Goal: Check status: Check status

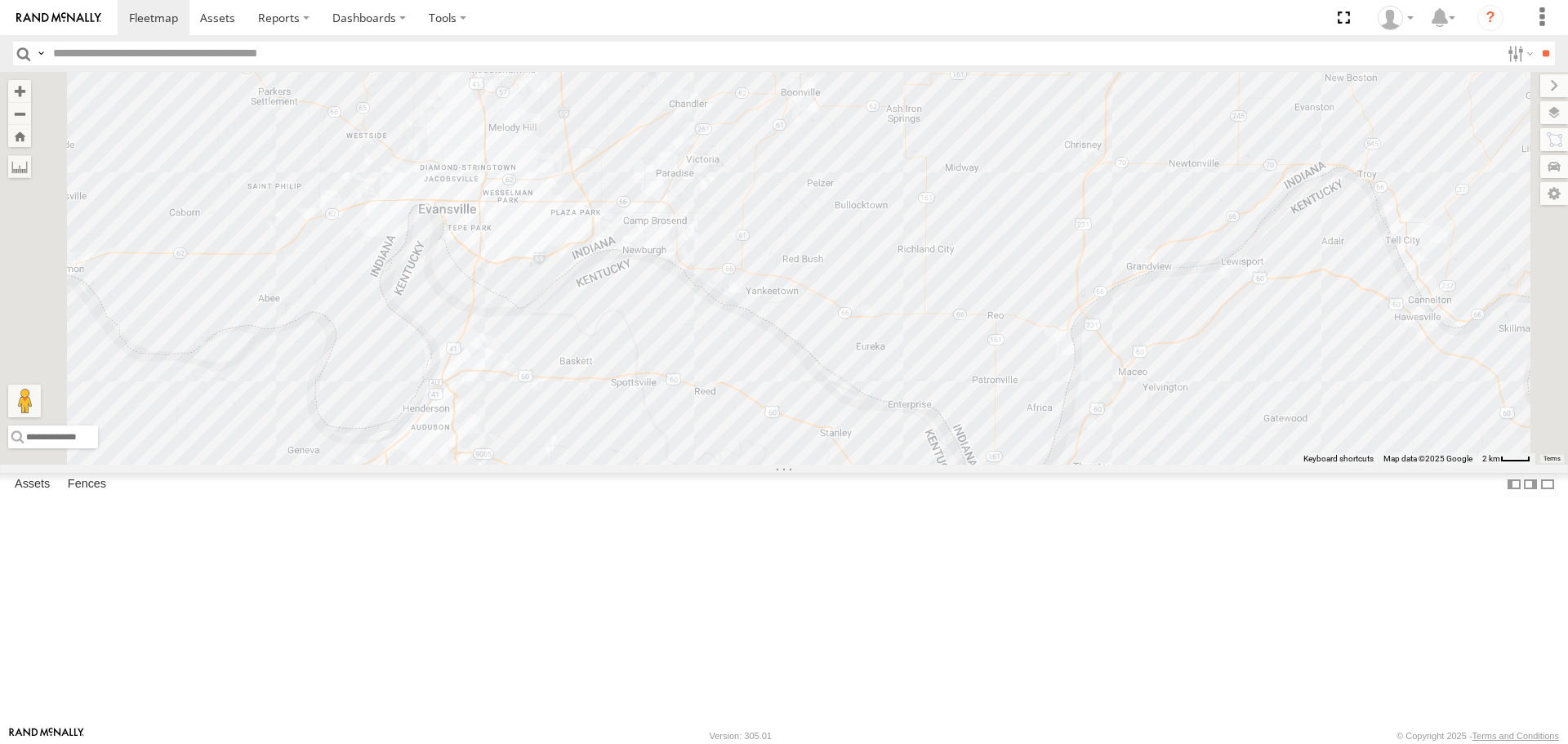
click at [1024, 509] on span at bounding box center [1006, 486] width 36 height 44
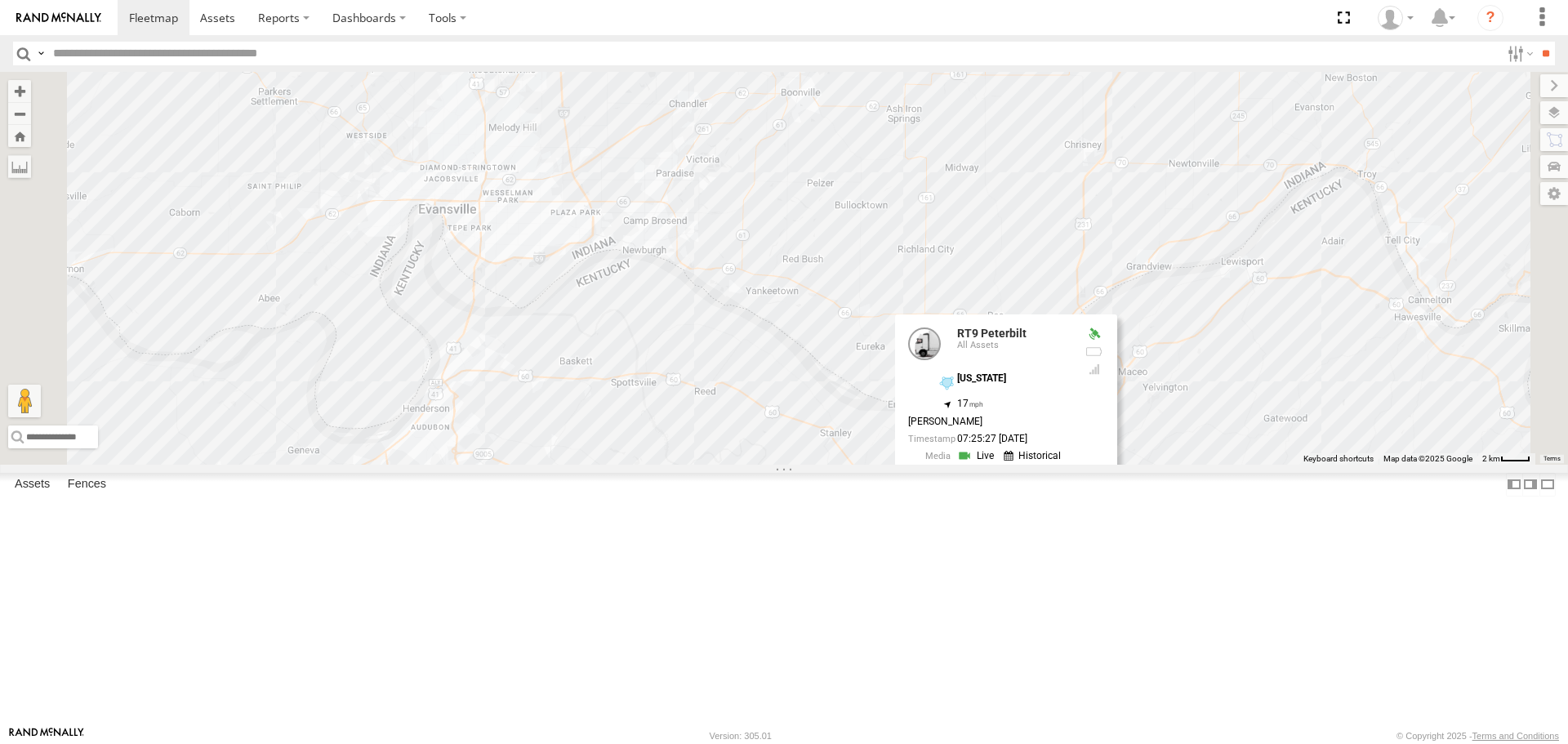
click at [999, 463] on link at bounding box center [978, 455] width 42 height 16
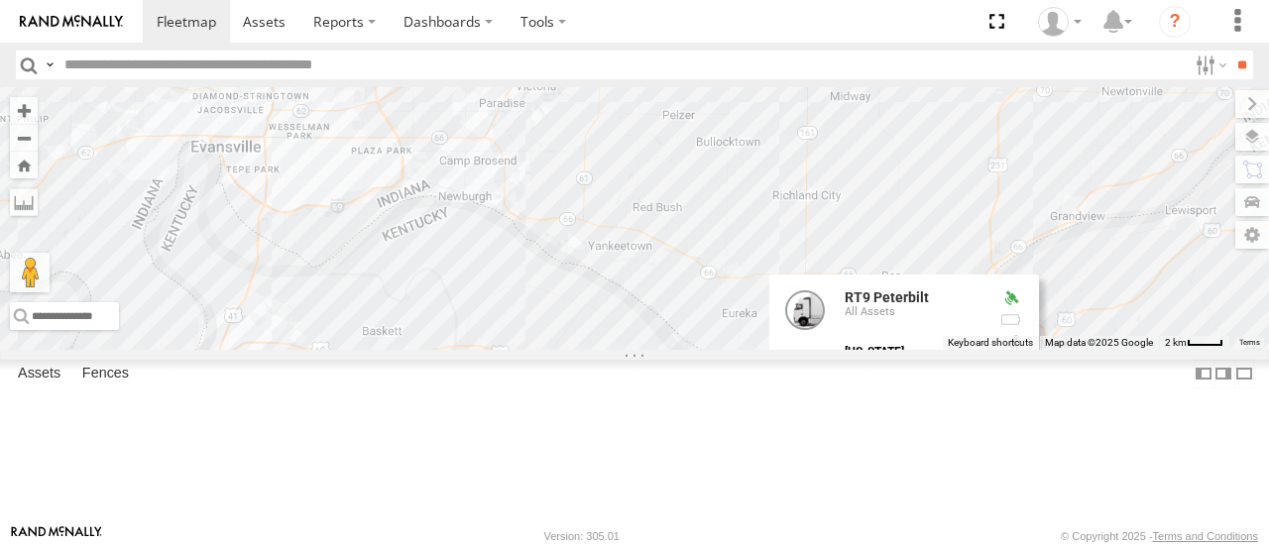
click at [1092, 267] on div "3 RT9 Peterbilt RT9 Peterbilt All Assets Kentucky 37.77329 , -87.1011 17 Glenn …" at bounding box center [634, 218] width 1269 height 262
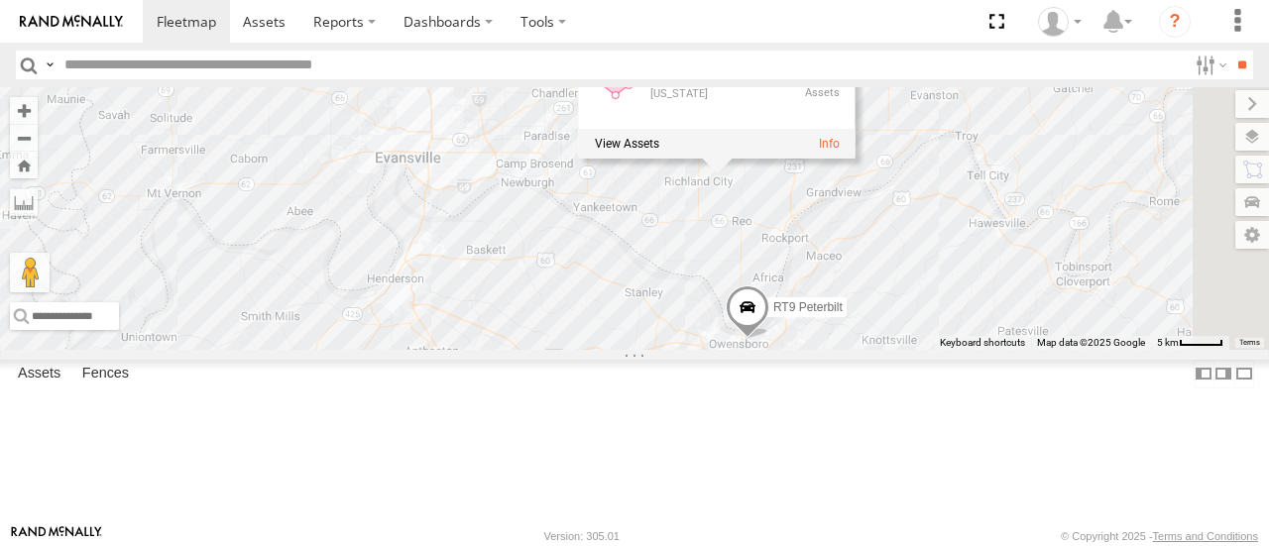
drag, startPoint x: 1044, startPoint y: 410, endPoint x: 950, endPoint y: 335, distance: 120.0
click at [950, 335] on div "RT9 Peterbilt 3 Indiana Indiana 3" at bounding box center [634, 218] width 1269 height 262
click at [843, 314] on span "RT9 Peterbilt" at bounding box center [808, 308] width 69 height 14
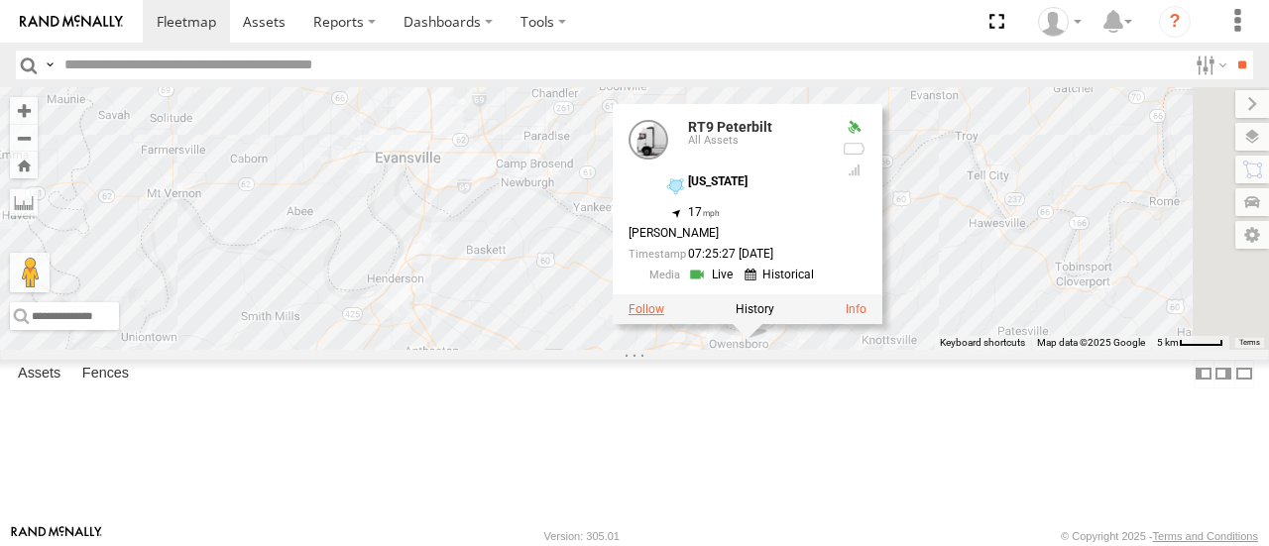
click at [664, 316] on label at bounding box center [647, 309] width 36 height 14
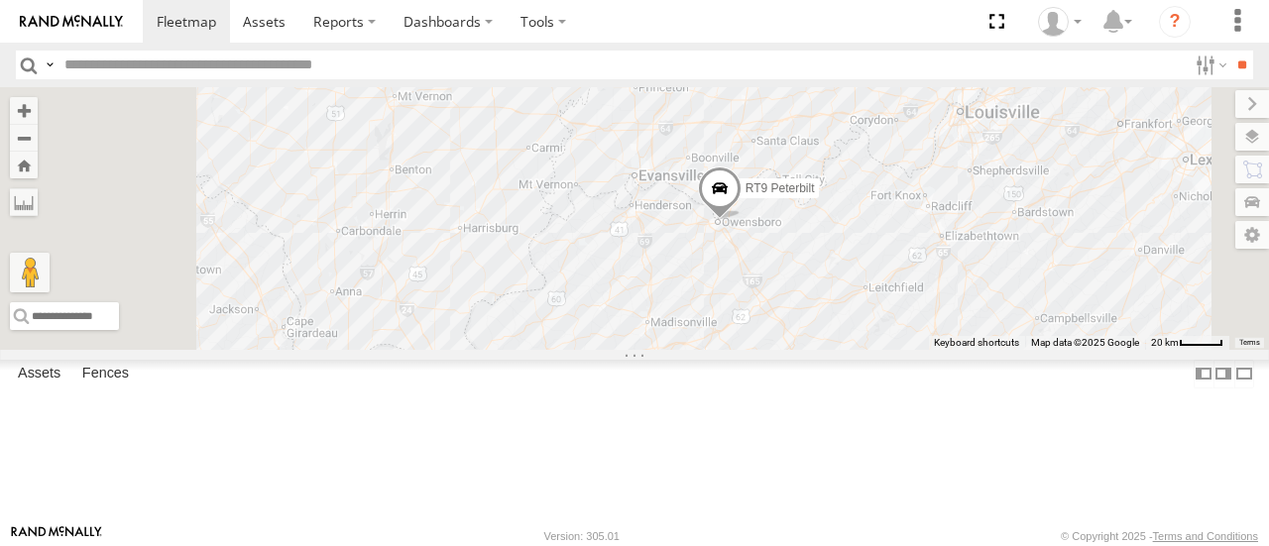
click at [742, 221] on span at bounding box center [720, 195] width 44 height 54
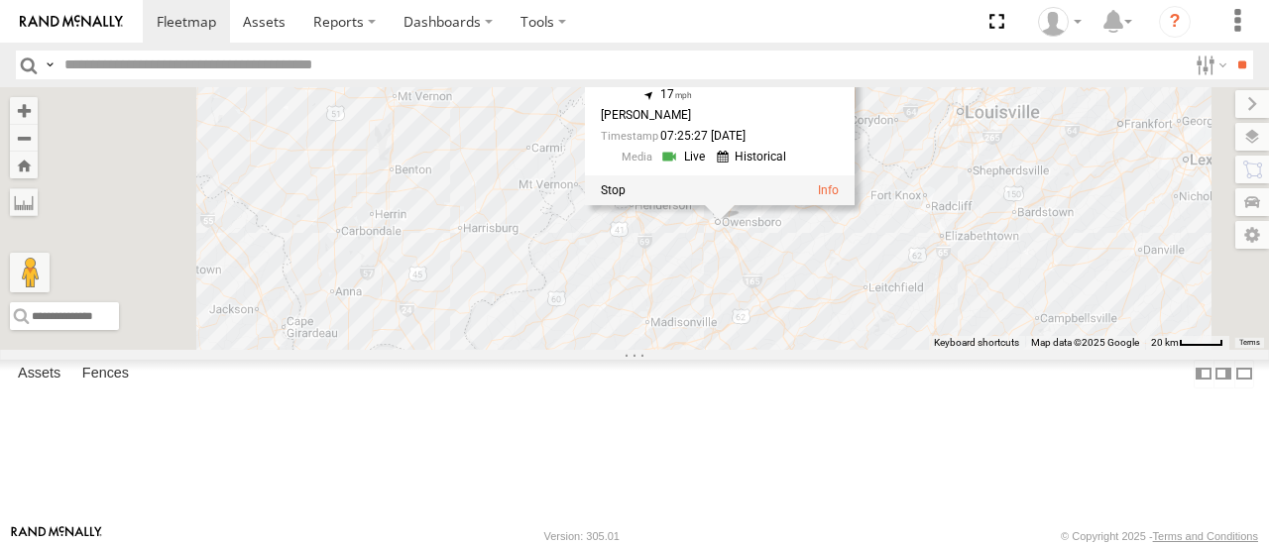
click at [792, 167] on link at bounding box center [754, 157] width 75 height 19
click at [1014, 308] on div "RT9 Peterbilt RT9 Peterbilt All Assets Kentucky 37.77329 , -87.1011 17 Glenn Li…" at bounding box center [634, 218] width 1269 height 262
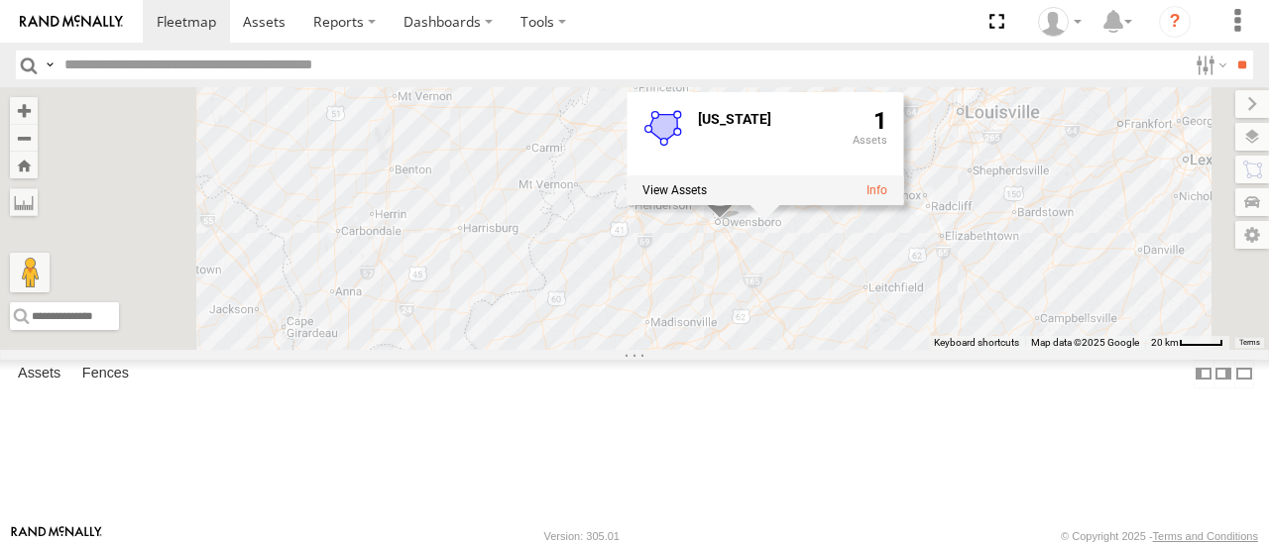
click at [1075, 153] on div "RT9 Peterbilt Kentucky 1" at bounding box center [634, 218] width 1269 height 262
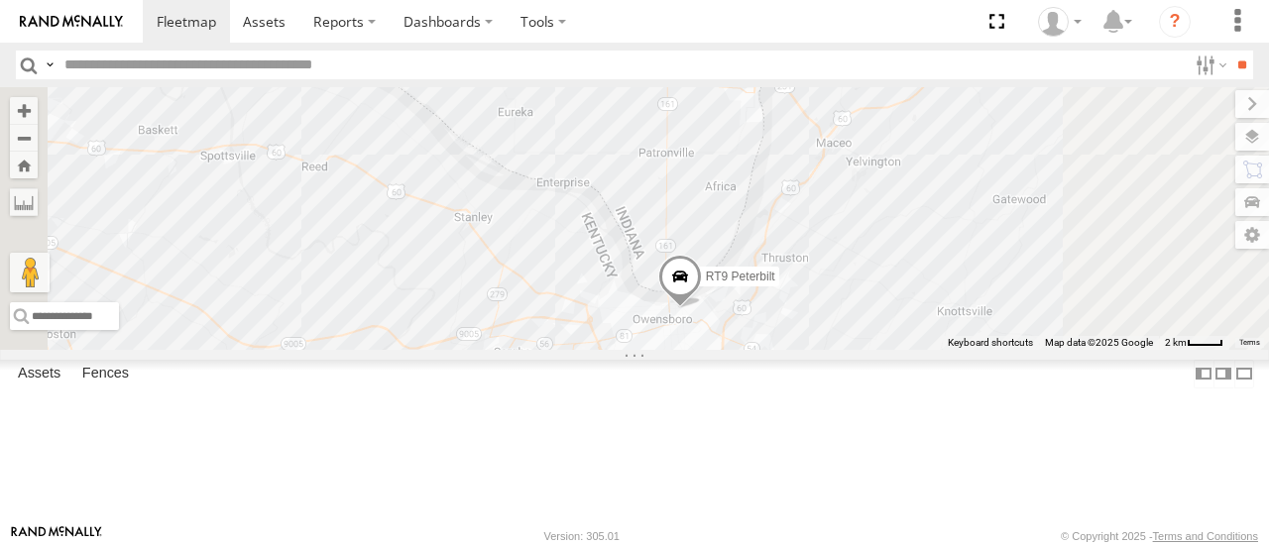
drag, startPoint x: 1003, startPoint y: 407, endPoint x: 1019, endPoint y: 274, distance: 133.8
click at [1028, 265] on div "RT9 Peterbilt Indiana Indiana 3" at bounding box center [634, 218] width 1269 height 262
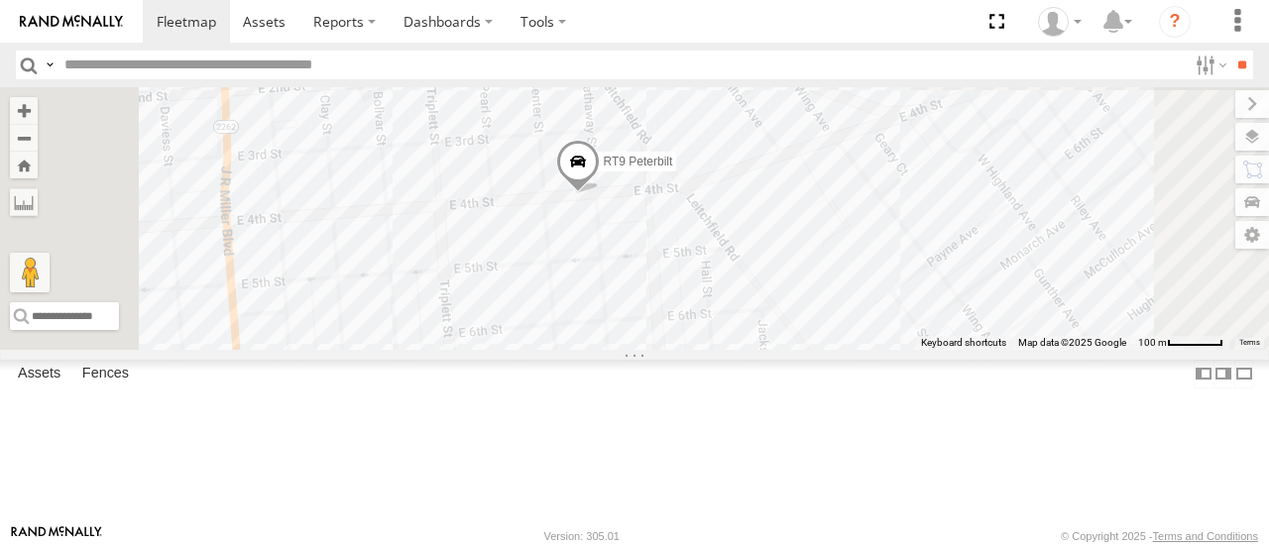
drag, startPoint x: 842, startPoint y: 223, endPoint x: 968, endPoint y: 573, distance: 372.1
click at [968, 546] on html at bounding box center [634, 273] width 1269 height 546
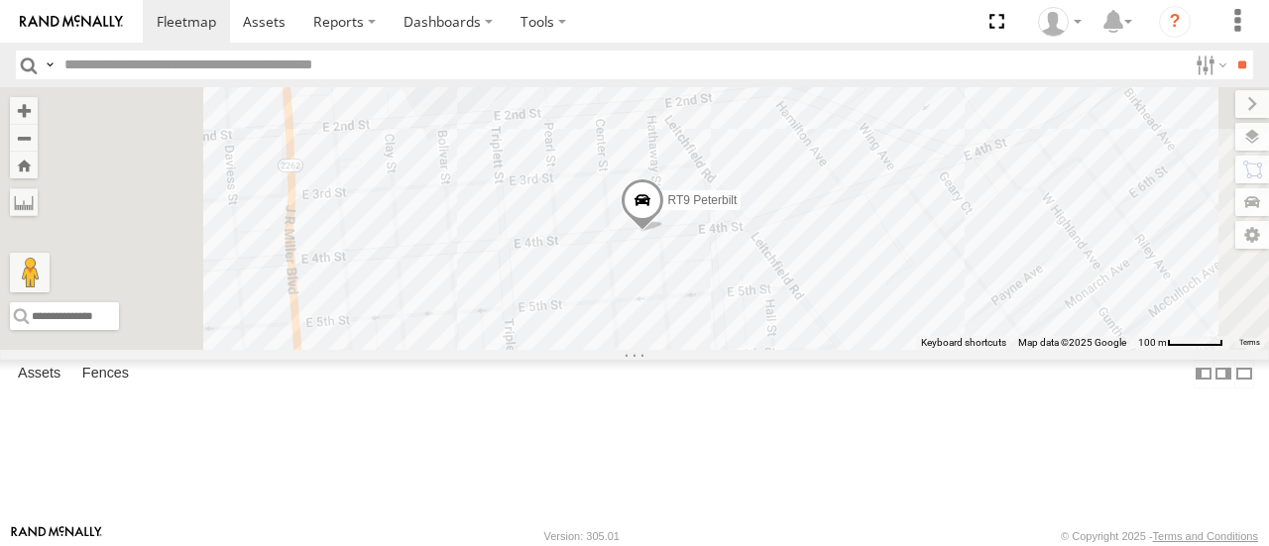
drag, startPoint x: 898, startPoint y: 397, endPoint x: 952, endPoint y: 409, distance: 55.8
click at [952, 349] on div "RT9 Peterbilt Indiana Indiana 3" at bounding box center [634, 218] width 1269 height 262
